Goal: Task Accomplishment & Management: Manage account settings

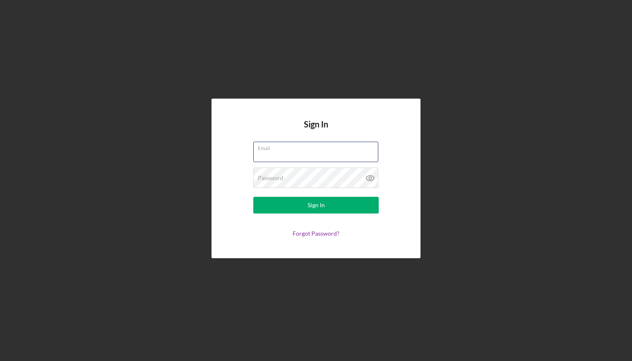
type input "[EMAIL_ADDRESS][DOMAIN_NAME]"
click at [316, 205] on button "Sign In" at bounding box center [315, 205] width 125 height 17
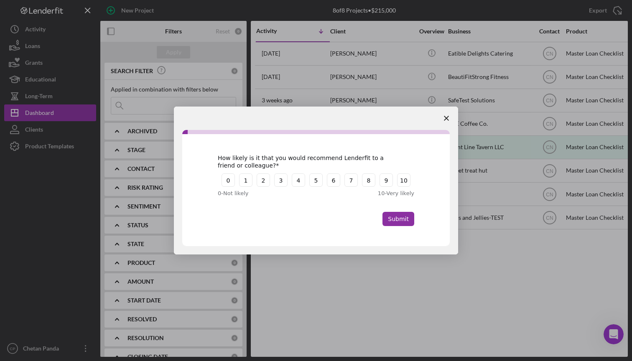
click at [450, 122] on span "Close survey" at bounding box center [445, 118] width 23 height 23
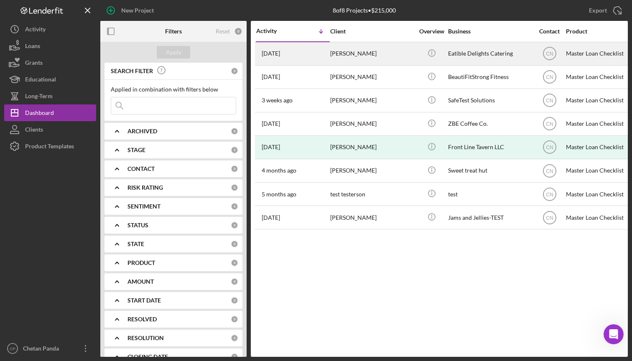
click at [512, 53] on div "Eatible Delights Catering" at bounding box center [490, 54] width 84 height 22
